Goal: Navigation & Orientation: Find specific page/section

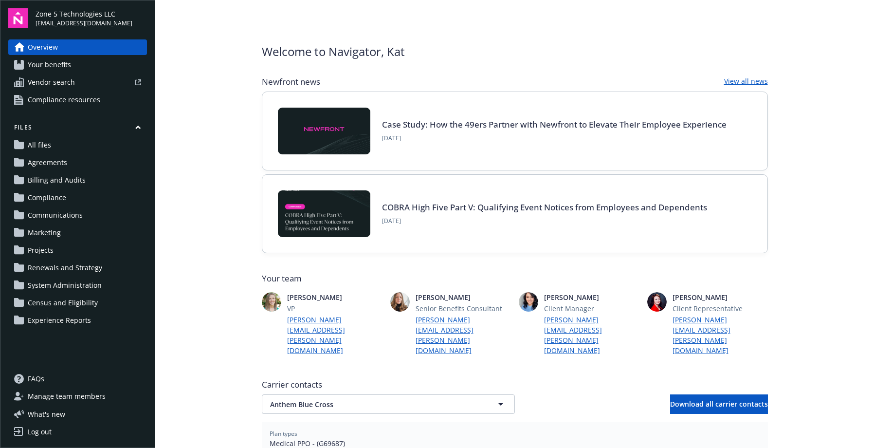
scroll to position [97, 0]
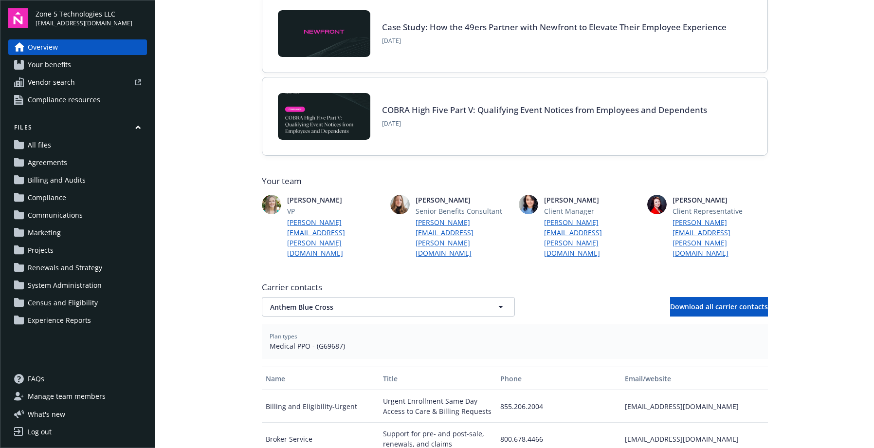
click at [829, 269] on main "Welcome to Navigator , Kat Newfront news View all news Case Study: How the 49er…" at bounding box center [514, 224] width 718 height 448
